Goal: Information Seeking & Learning: Learn about a topic

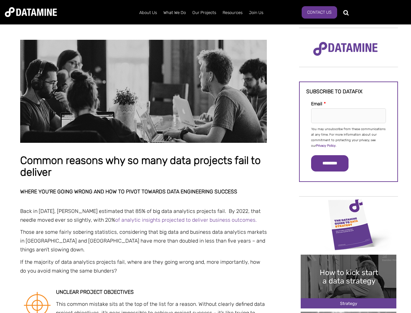
click at [349, 137] on p "You may unsubscribe from these communications at any time. For more information…" at bounding box center [348, 137] width 75 height 22
click at [334, 163] on input "*********" at bounding box center [329, 163] width 37 height 16
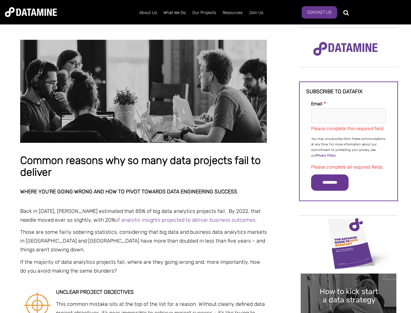
click at [349, 224] on img "Image grid with {{ image_count }} images." at bounding box center [349, 243] width 96 height 54
click at [349, 224] on div "✕" at bounding box center [205, 156] width 411 height 313
click at [349, 281] on div "✕" at bounding box center [205, 156] width 411 height 313
click at [349, 281] on img "Image grid with {{ image_count }} images." at bounding box center [349, 300] width 96 height 54
click at [349, 312] on div "✕" at bounding box center [205, 156] width 411 height 313
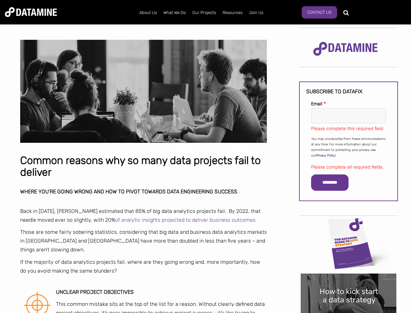
click at [349, 312] on div "✕" at bounding box center [205, 156] width 411 height 313
